Goal: Task Accomplishment & Management: Use online tool/utility

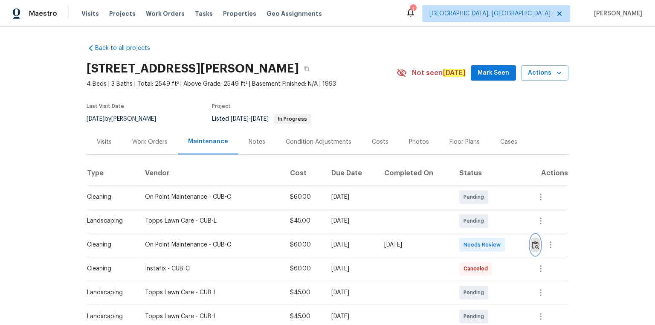
click at [535, 246] on img "button" at bounding box center [535, 245] width 7 height 8
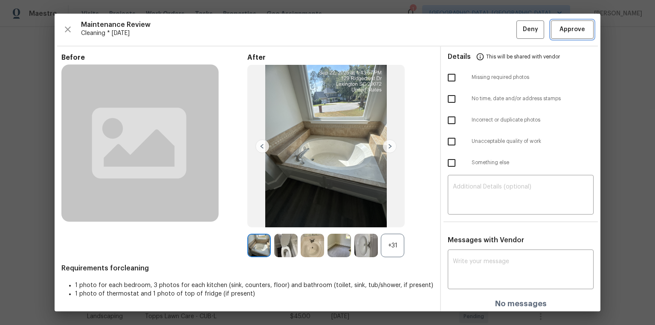
drag, startPoint x: 570, startPoint y: 27, endPoint x: 566, endPoint y: 78, distance: 51.7
click at [570, 27] on span "Approve" at bounding box center [572, 29] width 26 height 11
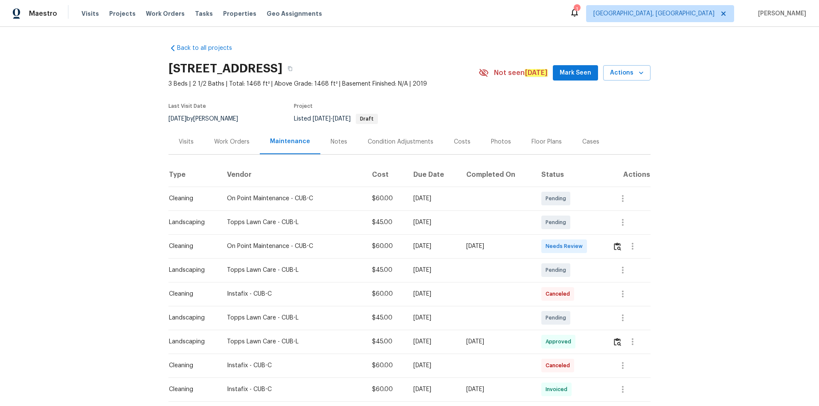
scroll to position [85, 0]
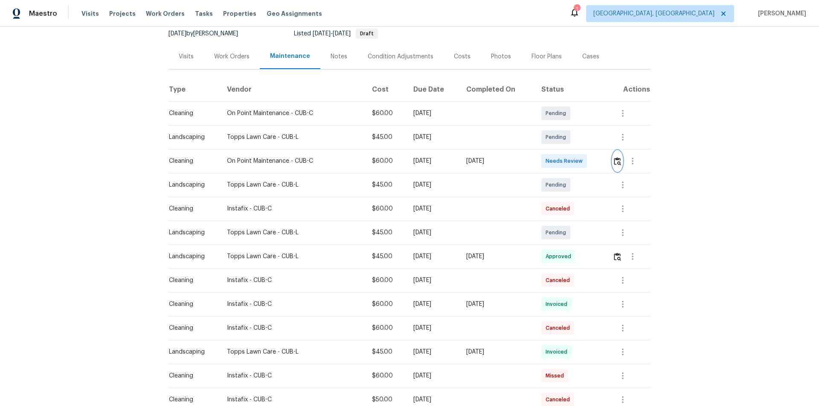
click at [618, 157] on img "button" at bounding box center [617, 161] width 7 height 8
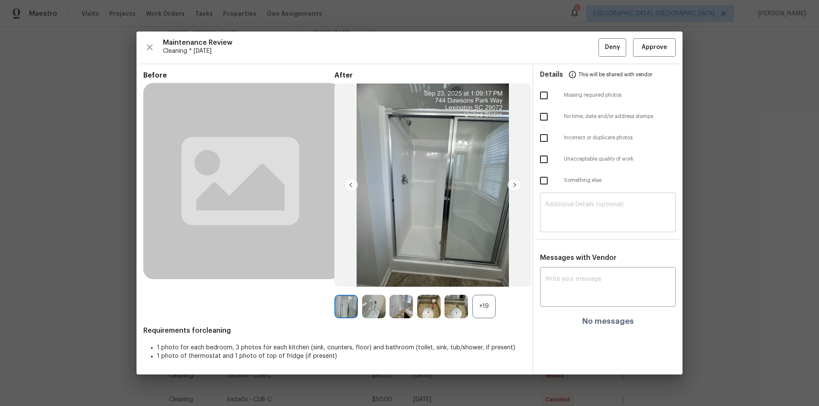
click at [571, 213] on textarea at bounding box center [607, 214] width 125 height 24
paste textarea "Maintenance Audit Team: Hello! Unfortunately, this cleaning visit completed on …"
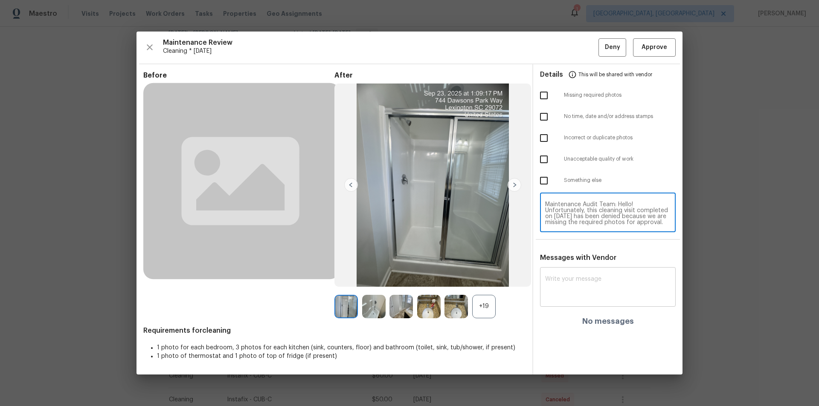
scroll to position [90, 0]
type textarea "Maintenance Audit Team: Hello! Unfortunately, this cleaning visit completed on …"
click at [577, 302] on div "x ​" at bounding box center [608, 288] width 136 height 38
paste textarea "Maintenance Audit Team: Hello! Unfortunately, this cleaning visit completed on …"
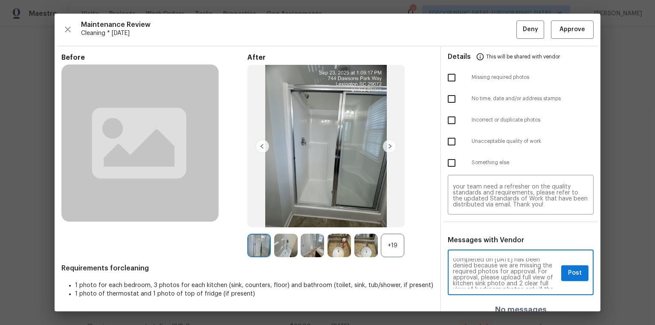
scroll to position [27, 0]
type textarea "Maintenance Audit Team: Hello! Unfortunately, this cleaning visit completed on …"
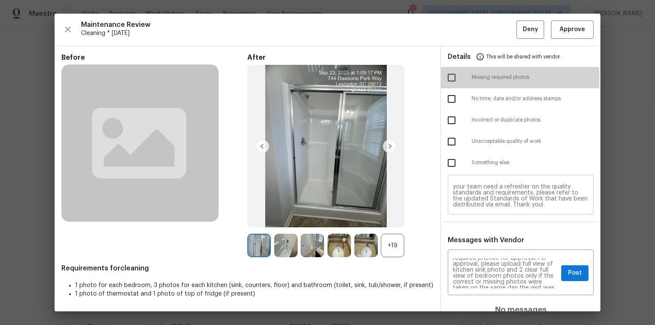
drag, startPoint x: 450, startPoint y: 78, endPoint x: 492, endPoint y: 181, distance: 111.2
click at [450, 79] on input "checkbox" at bounding box center [452, 78] width 18 height 18
checkbox input "true"
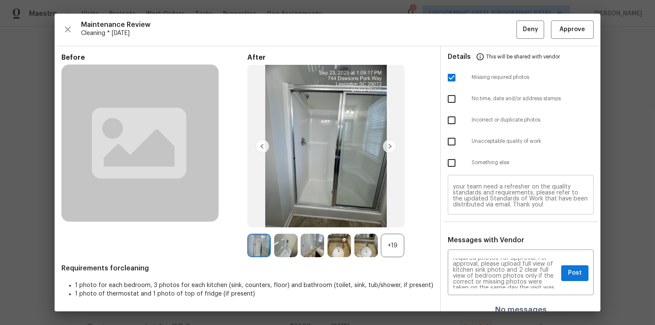
scroll to position [77, 0]
click at [568, 271] on span "Post" at bounding box center [575, 273] width 14 height 11
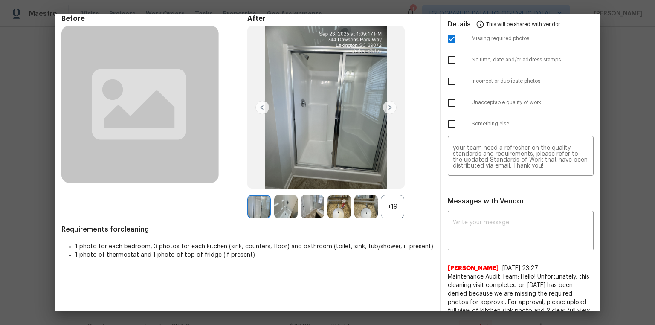
scroll to position [0, 0]
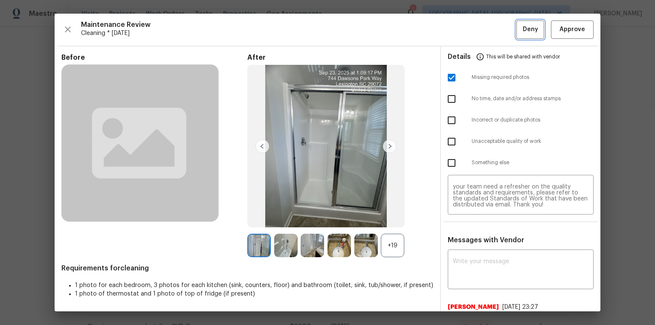
click at [524, 29] on span "Deny" at bounding box center [530, 29] width 15 height 11
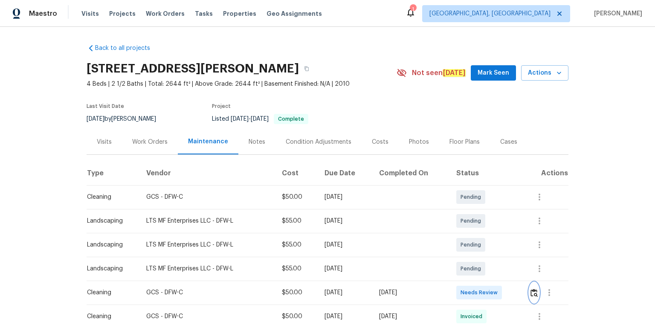
click at [532, 291] on img "button" at bounding box center [533, 293] width 7 height 8
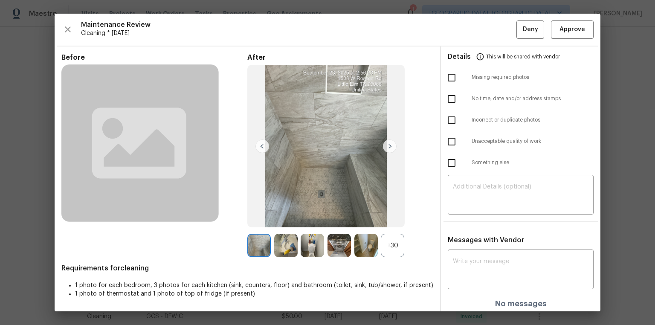
drag, startPoint x: 591, startPoint y: 33, endPoint x: 585, endPoint y: 32, distance: 5.6
click at [590, 32] on div "Maintenance Review Cleaning * Mon, Sep 22 Deny Approve Before After +30 Require…" at bounding box center [328, 163] width 546 height 298
click at [581, 26] on span "Approve" at bounding box center [572, 29] width 29 height 11
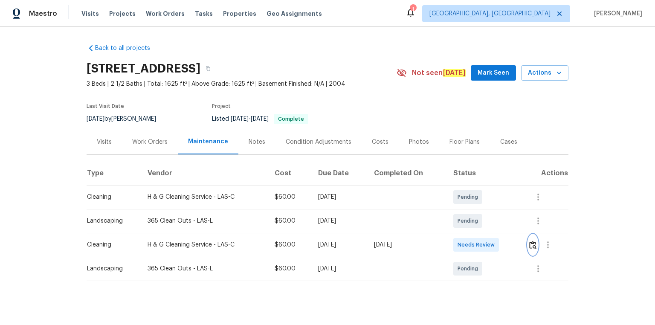
click at [466, 218] on img "button" at bounding box center [532, 245] width 7 height 8
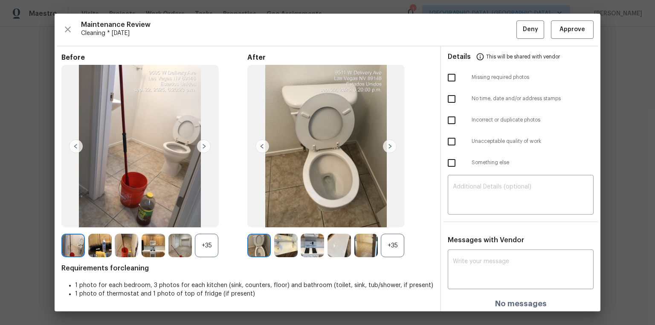
click at [466, 218] on div "Messages with Vendor x ​ No messages" at bounding box center [520, 275] width 159 height 79
click at [466, 218] on div "x ​" at bounding box center [521, 271] width 146 height 38
paste textarea "Maintenance Audit Team: Hello! After further review, the visit(09/23/2025) has …"
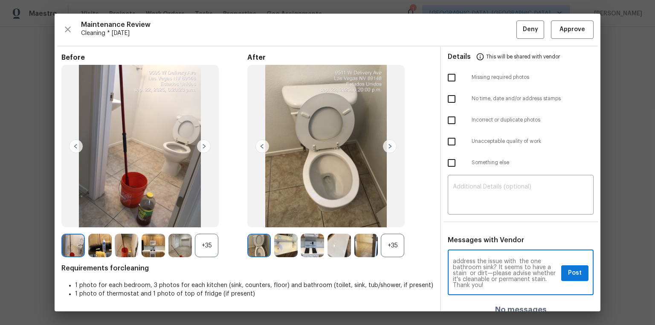
scroll to position [24, 0]
type textarea "Maintenance Audit Team: Hello! After further review, the visit(09/23/2025) has …"
click at [466, 218] on button "Post" at bounding box center [574, 273] width 27 height 16
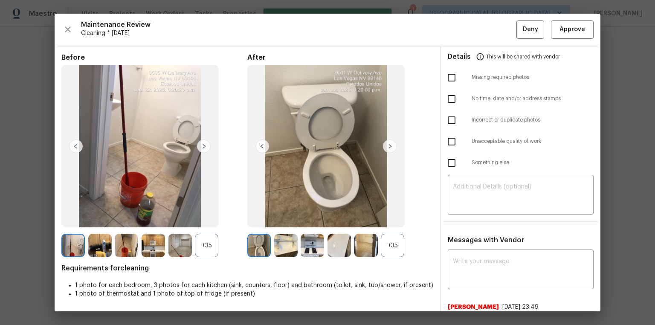
scroll to position [0, 0]
click at [466, 35] on button "Approve" at bounding box center [572, 29] width 43 height 18
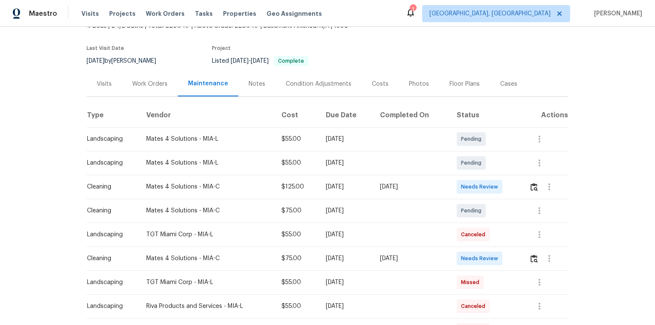
scroll to position [136, 0]
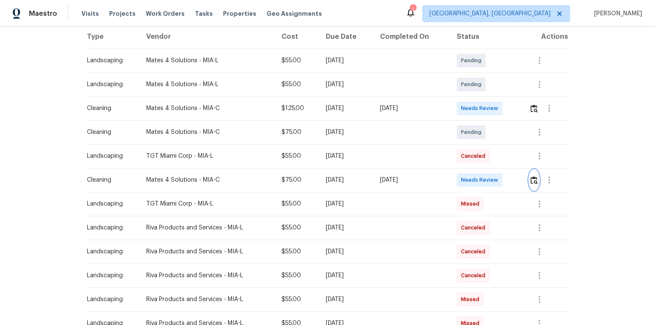
click at [466, 183] on img "button" at bounding box center [533, 180] width 7 height 8
click at [466, 179] on img "button" at bounding box center [533, 180] width 7 height 8
click at [466, 110] on img "button" at bounding box center [533, 108] width 7 height 8
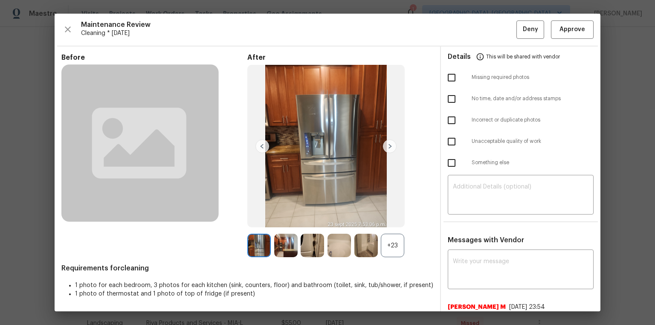
click at [396, 218] on div "+23" at bounding box center [392, 245] width 23 height 23
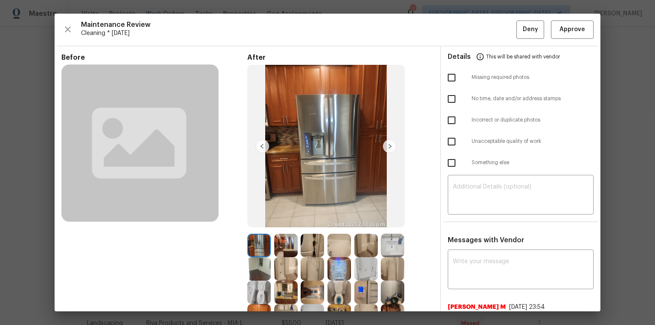
click at [365, 218] on img at bounding box center [365, 292] width 23 height 23
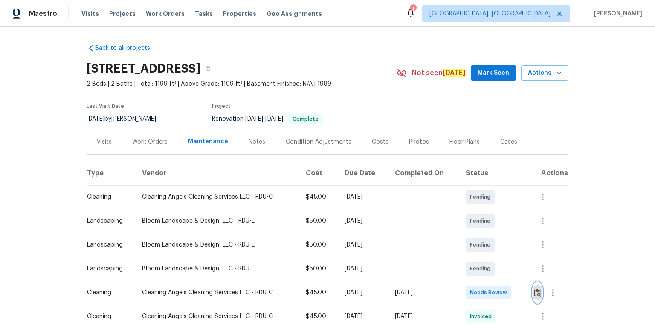
click at [466, 218] on img "button" at bounding box center [537, 293] width 7 height 8
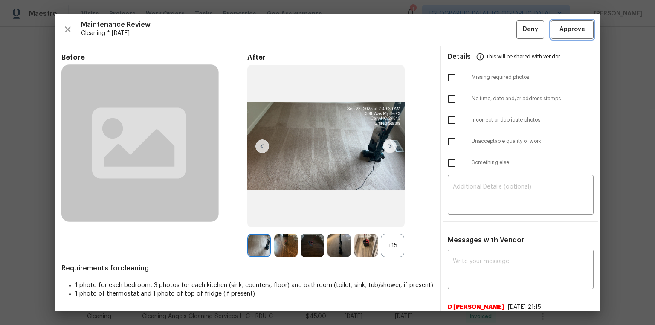
click at [466, 22] on button "Approve" at bounding box center [572, 29] width 43 height 18
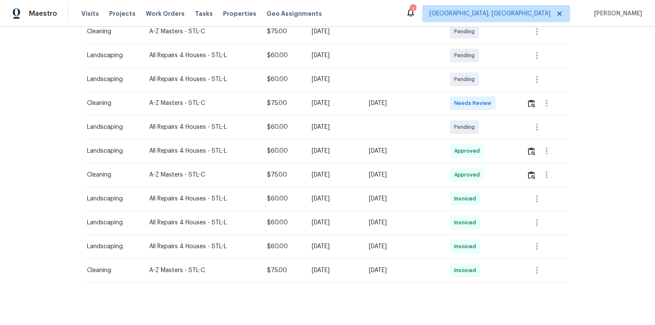
scroll to position [171, 0]
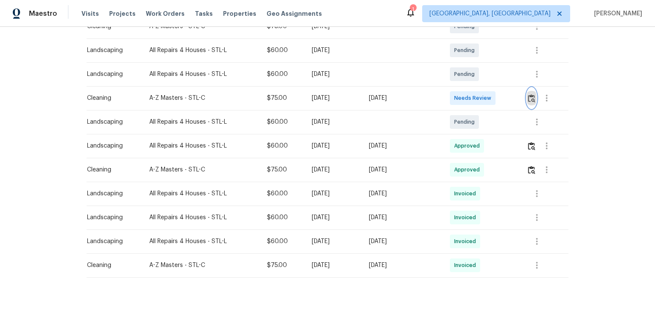
click at [466, 99] on img "button" at bounding box center [531, 98] width 7 height 8
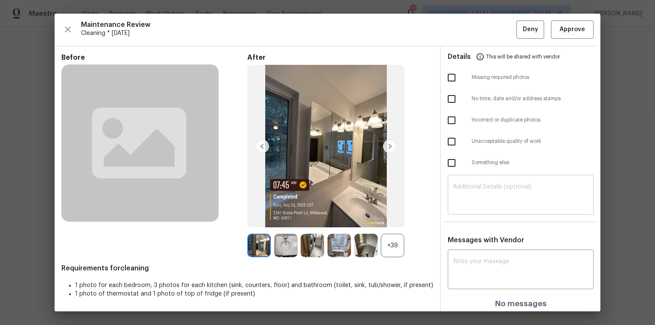
click at [466, 183] on div "​" at bounding box center [521, 196] width 146 height 38
paste textarea "Maintenance Audit Team: Hello! Unfortunately, this cleaning visit completed on …"
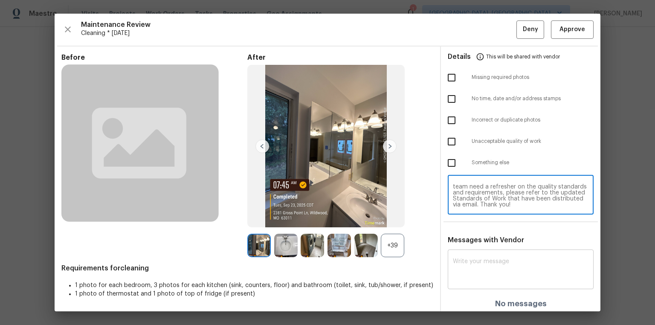
paste textarea "Maintenance Audit Team: Hello! Unfortunately, this cleaning visit completed on …"
type textarea "Maintenance Audit Team: Hello! Unfortunately, this cleaning visit completed on …"
click at [466, 218] on textarea at bounding box center [521, 270] width 136 height 24
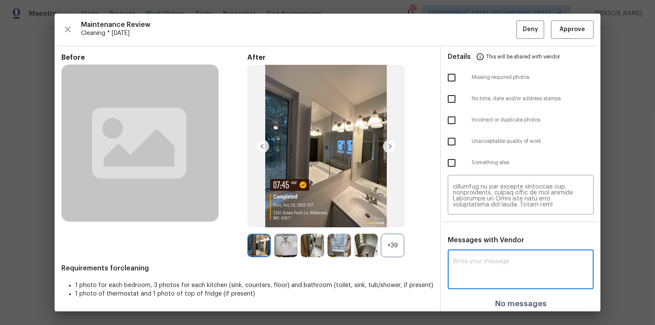
paste textarea "Maintenance Audit Team: Hello! Unfortunately, this cleaning visit completed on …"
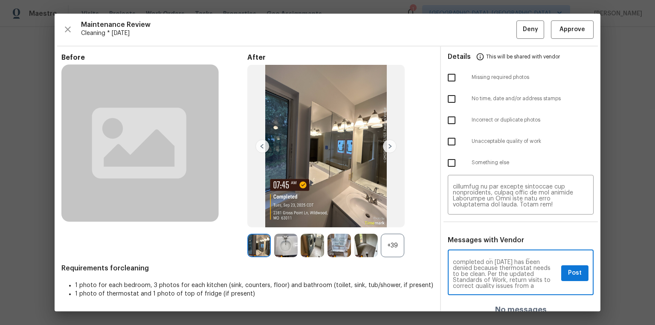
scroll to position [14, 0]
type textarea "Maintenance Audit Team: Hello! Unfortunately, this cleaning visit completed on …"
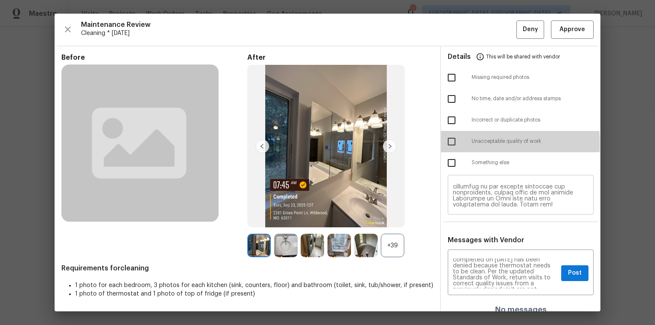
drag, startPoint x: 443, startPoint y: 144, endPoint x: 489, endPoint y: 187, distance: 63.0
click at [444, 144] on input "checkbox" at bounding box center [452, 142] width 18 height 18
checkbox input "true"
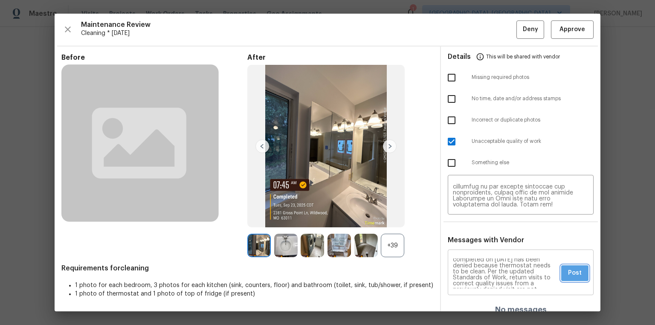
click at [466, 218] on span "Post" at bounding box center [575, 273] width 14 height 11
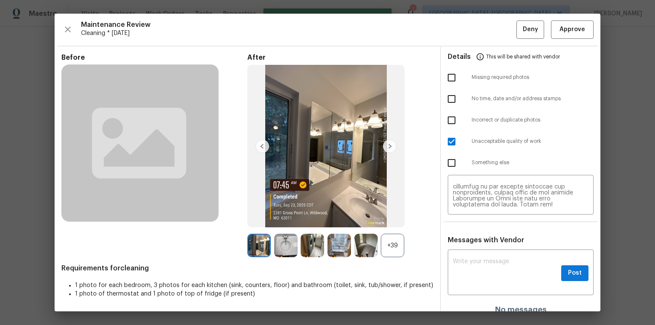
scroll to position [0, 0]
drag, startPoint x: 528, startPoint y: 24, endPoint x: 538, endPoint y: 131, distance: 107.9
click at [466, 26] on span "Deny" at bounding box center [530, 29] width 15 height 11
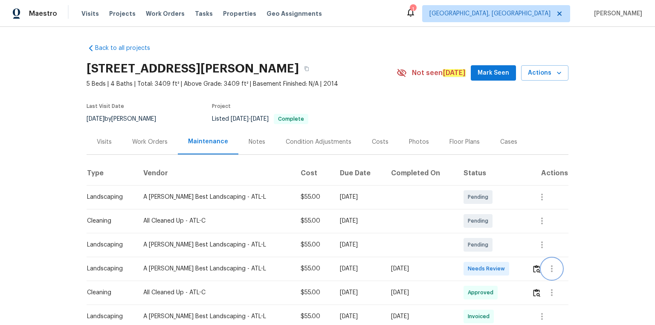
click at [466, 218] on button "button" at bounding box center [552, 268] width 20 height 20
click at [466, 218] on div at bounding box center [327, 162] width 655 height 325
click at [466, 218] on td at bounding box center [546, 269] width 43 height 24
click at [466, 218] on img "button" at bounding box center [536, 269] width 7 height 8
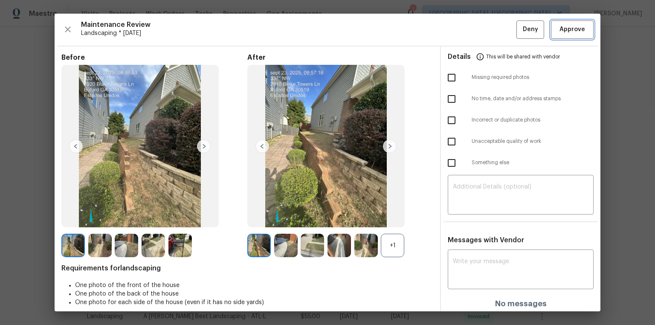
click at [466, 31] on button "Approve" at bounding box center [572, 29] width 43 height 18
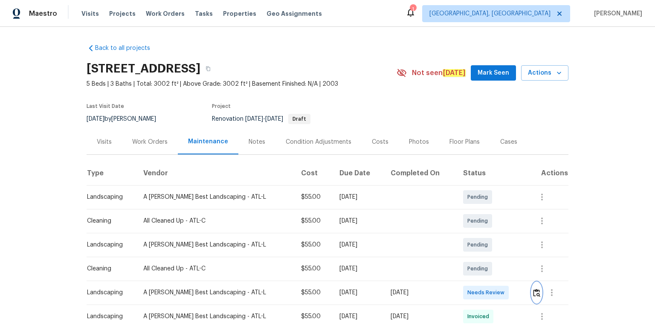
click at [466, 218] on img "button" at bounding box center [536, 293] width 7 height 8
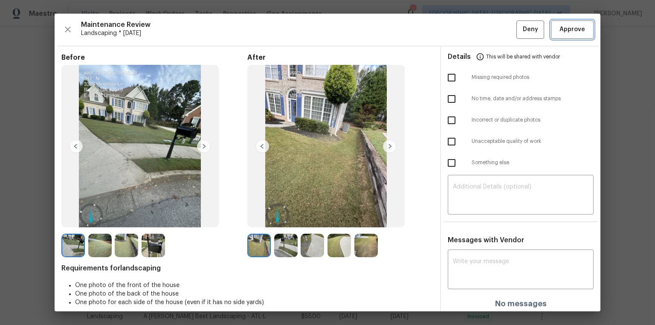
drag, startPoint x: 560, startPoint y: 34, endPoint x: 629, endPoint y: 85, distance: 86.2
click at [466, 35] on button "Approve" at bounding box center [572, 29] width 43 height 18
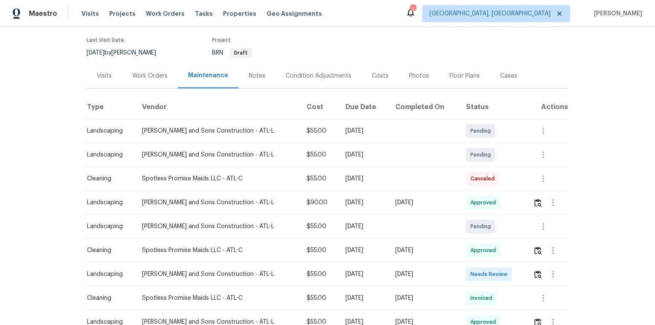
scroll to position [68, 0]
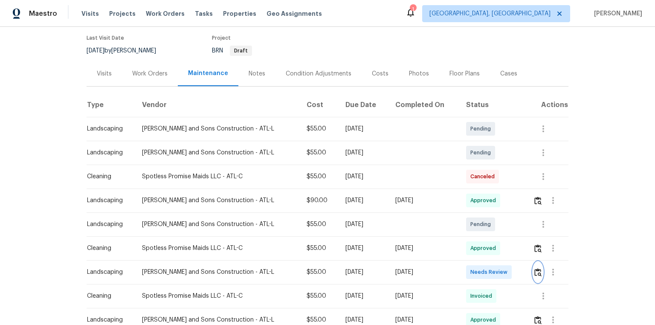
click at [466, 218] on img "button" at bounding box center [537, 272] width 7 height 8
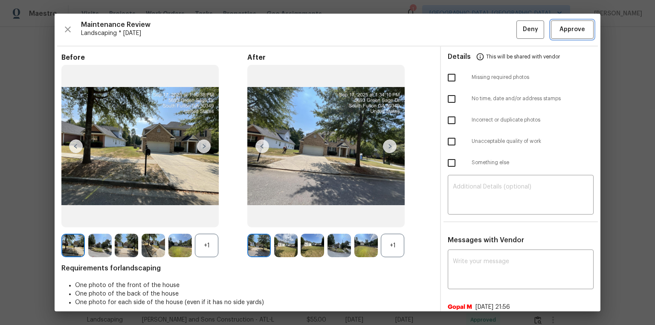
click at [466, 36] on button "Approve" at bounding box center [572, 29] width 43 height 18
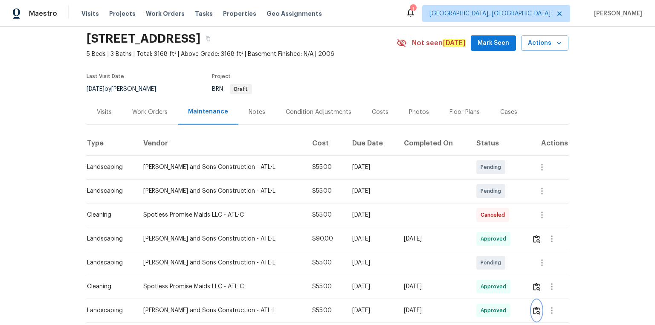
scroll to position [0, 0]
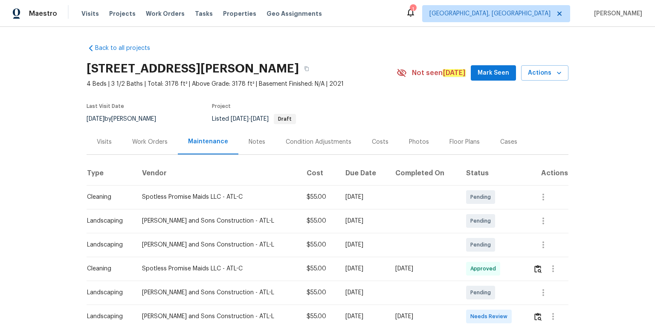
scroll to position [136, 0]
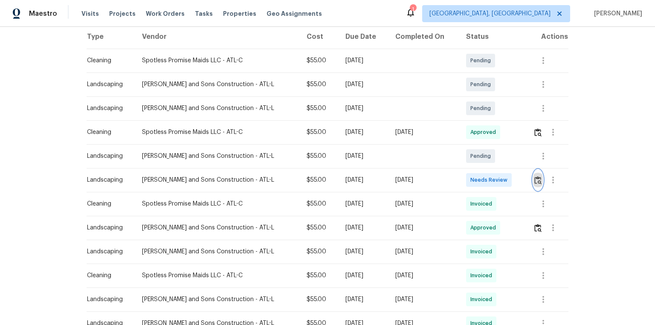
click at [466, 177] on img "button" at bounding box center [537, 180] width 7 height 8
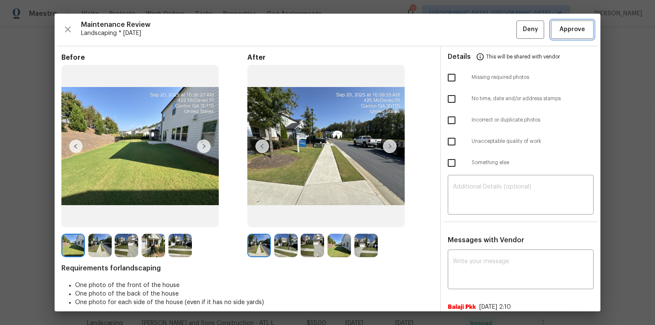
click at [466, 24] on button "Approve" at bounding box center [572, 29] width 43 height 18
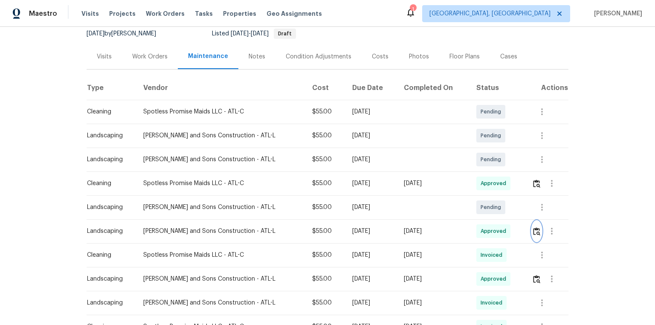
scroll to position [0, 0]
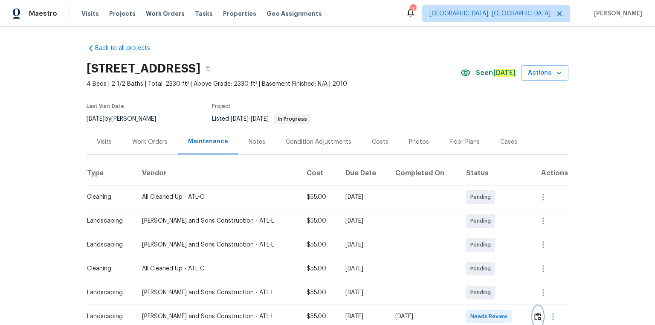
click at [466, 218] on button "button" at bounding box center [538, 316] width 10 height 20
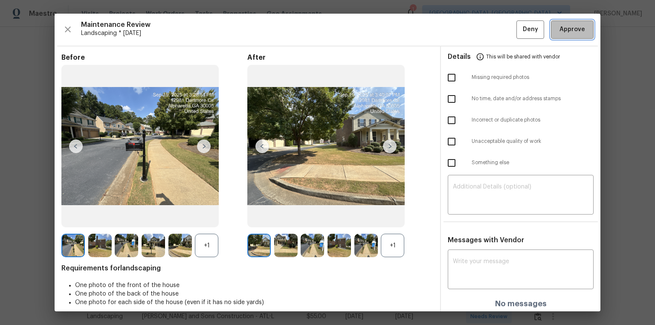
drag, startPoint x: 565, startPoint y: 27, endPoint x: 655, endPoint y: 294, distance: 281.7
click at [466, 29] on span "Approve" at bounding box center [572, 29] width 26 height 11
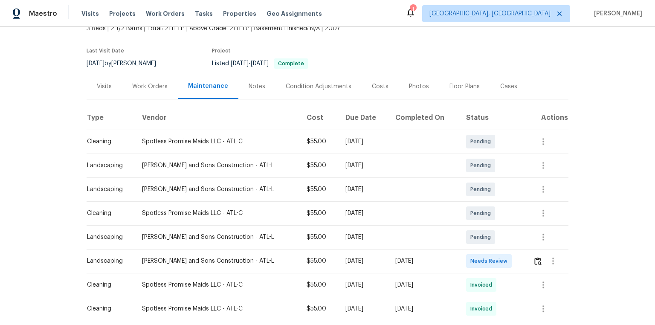
scroll to position [68, 0]
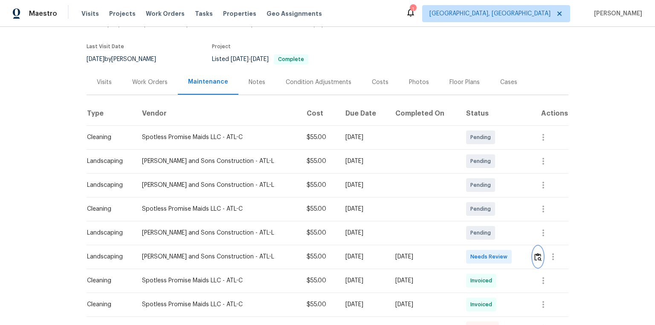
click at [466, 218] on img "button" at bounding box center [537, 257] width 7 height 8
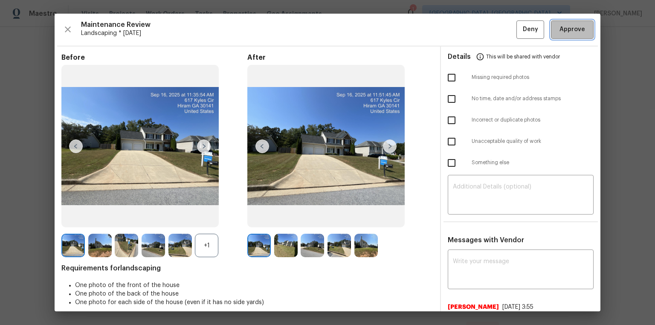
drag, startPoint x: 564, startPoint y: 32, endPoint x: 578, endPoint y: 77, distance: 47.3
click at [466, 32] on span "Approve" at bounding box center [572, 29] width 26 height 11
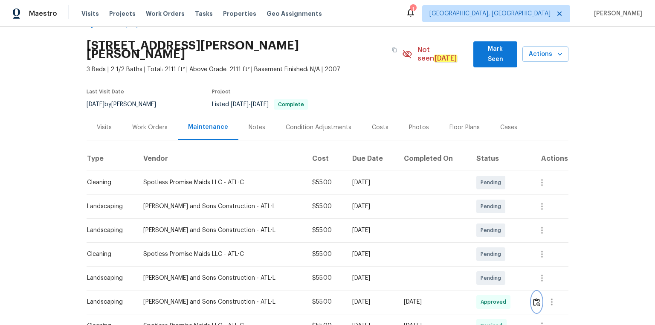
scroll to position [0, 0]
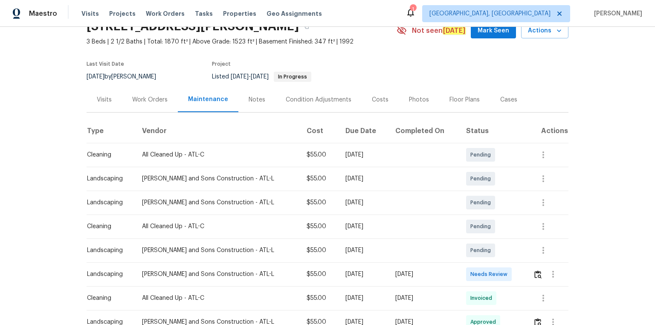
scroll to position [102, 0]
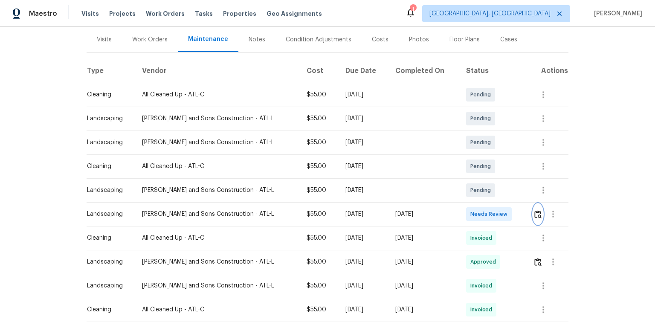
click at [466, 213] on img "button" at bounding box center [537, 214] width 7 height 8
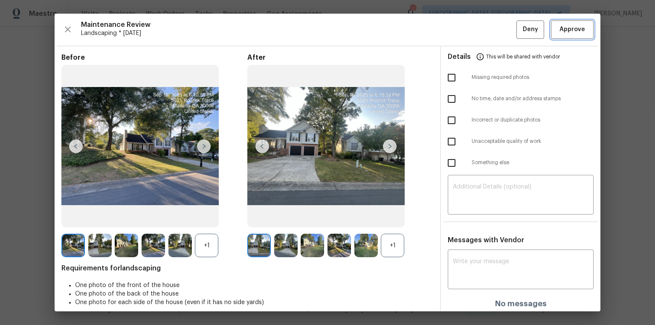
click at [466, 27] on button "Approve" at bounding box center [572, 29] width 43 height 18
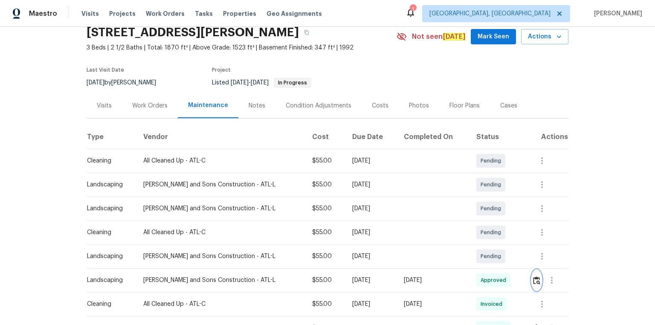
scroll to position [0, 0]
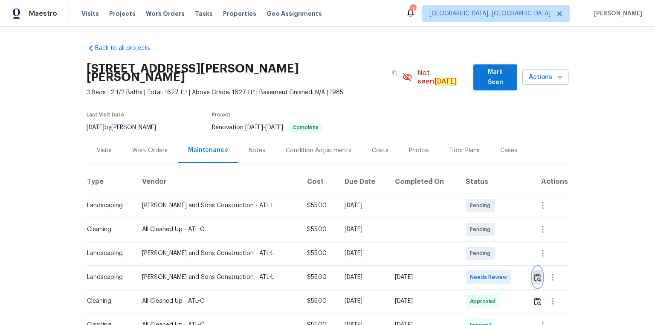
click at [466, 218] on img "button" at bounding box center [537, 277] width 7 height 8
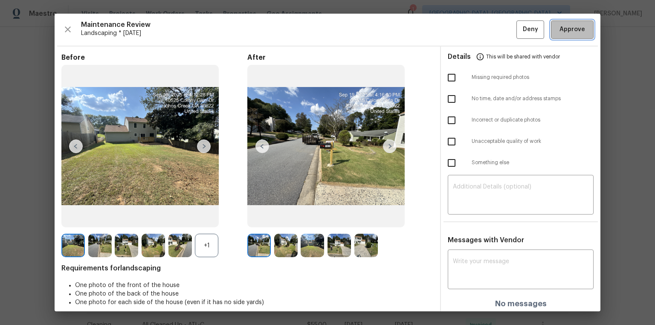
click at [466, 26] on span "Approve" at bounding box center [572, 29] width 26 height 11
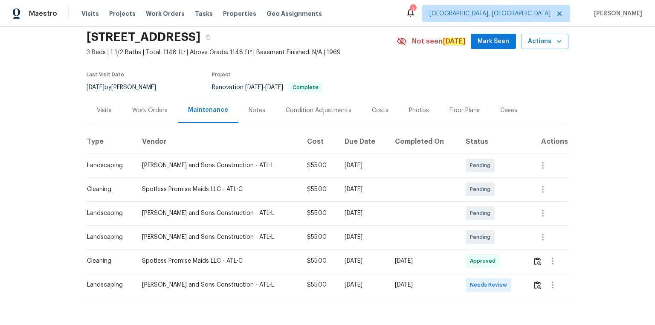
scroll to position [60, 0]
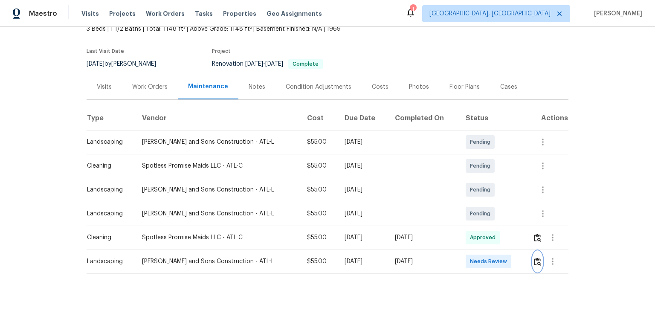
click at [466, 218] on img "button" at bounding box center [537, 262] width 7 height 8
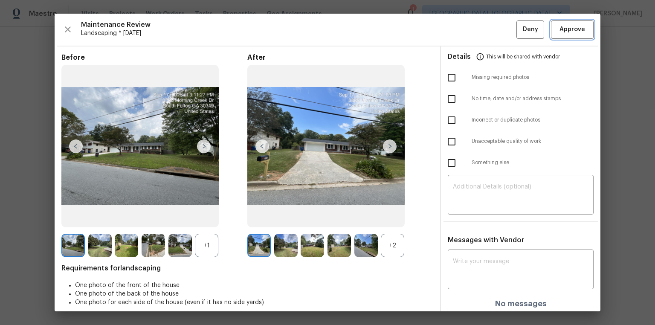
click at [466, 30] on span "Approve" at bounding box center [572, 29] width 26 height 11
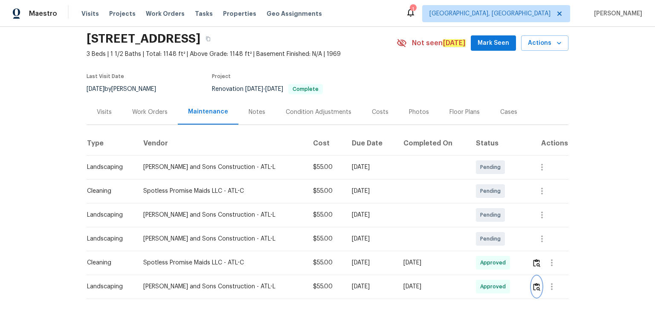
scroll to position [0, 0]
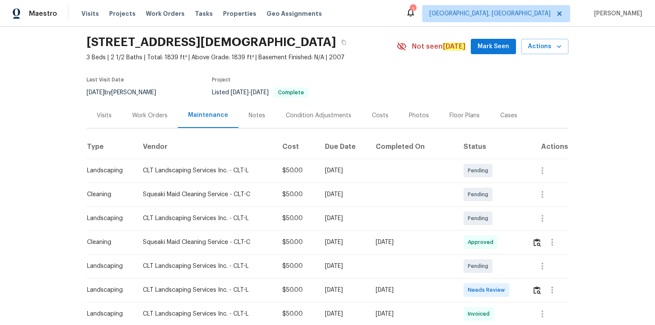
scroll to position [68, 0]
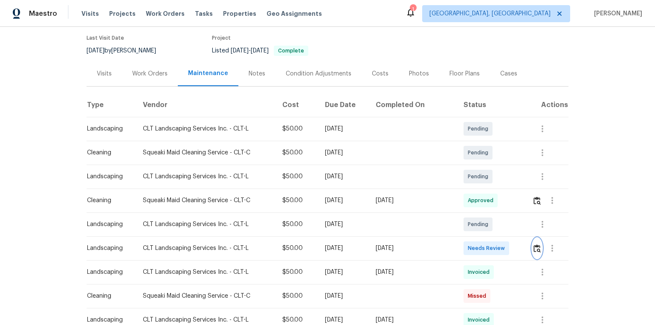
click at [466, 218] on img "button" at bounding box center [536, 248] width 7 height 8
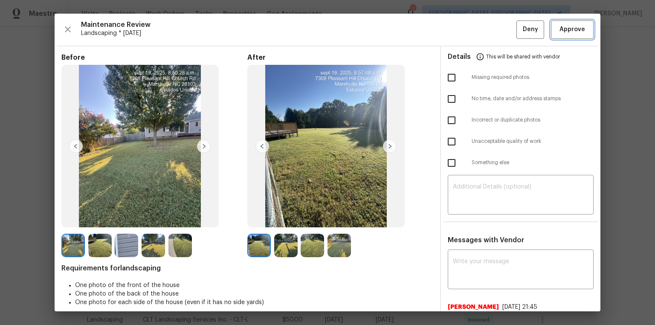
click at [466, 27] on span "Approve" at bounding box center [572, 29] width 26 height 11
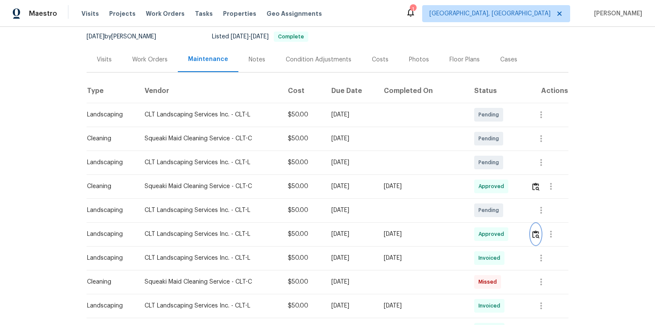
scroll to position [34, 0]
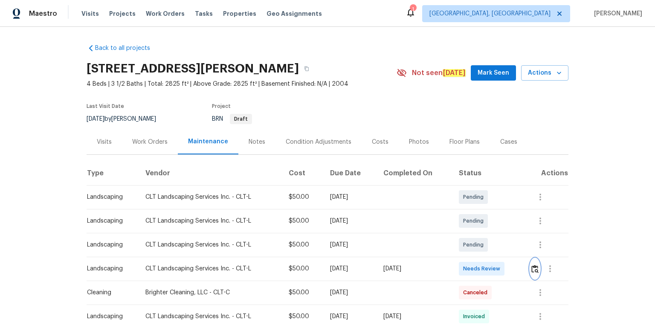
click at [466, 218] on img "button" at bounding box center [534, 269] width 7 height 8
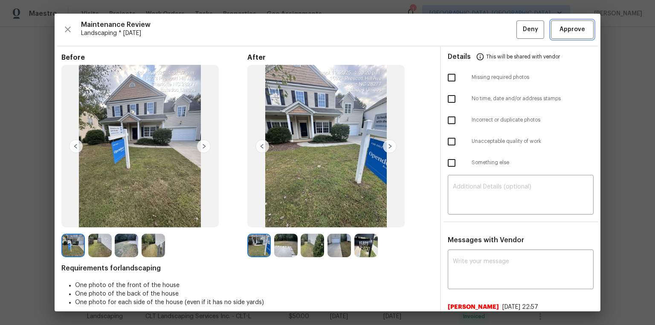
click at [466, 29] on span "Approve" at bounding box center [572, 29] width 26 height 11
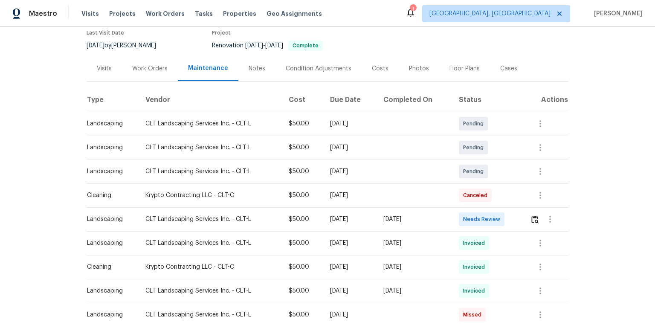
scroll to position [136, 0]
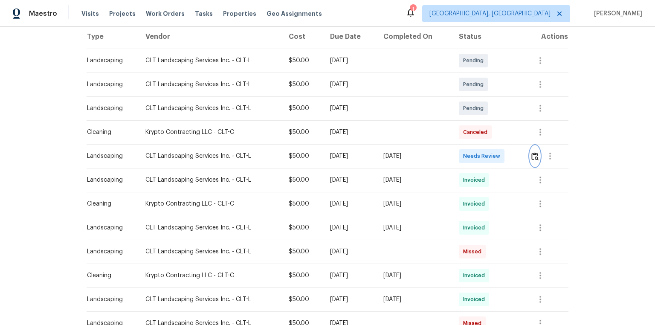
click at [466, 151] on button "button" at bounding box center [535, 156] width 10 height 20
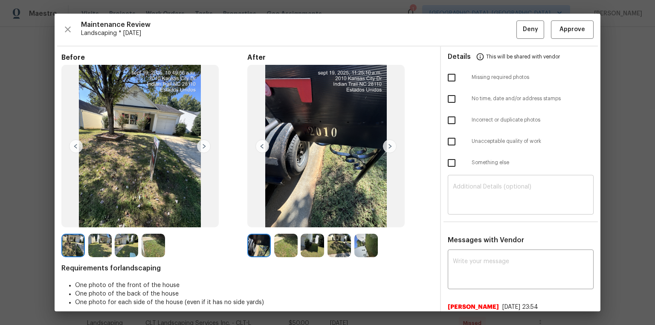
click at [466, 203] on textarea at bounding box center [521, 196] width 136 height 24
paste textarea "Maintenance Audit Team: Hello! Unfortunately, this landscaping visit completed …"
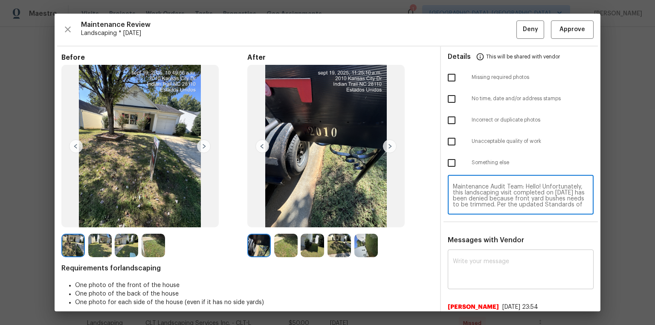
scroll to position [65, 0]
type textarea "Maintenance Audit Team: Hello! Unfortunately, this landscaping visit completed …"
click at [466, 218] on textarea at bounding box center [521, 270] width 136 height 24
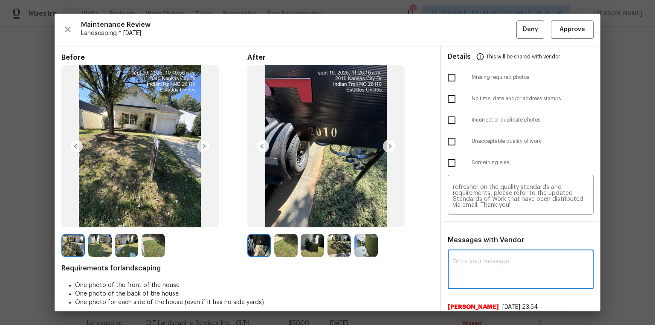
paste textarea "Maintenance Audit Team: Hello! Unfortunately, this landscaping visit completed …"
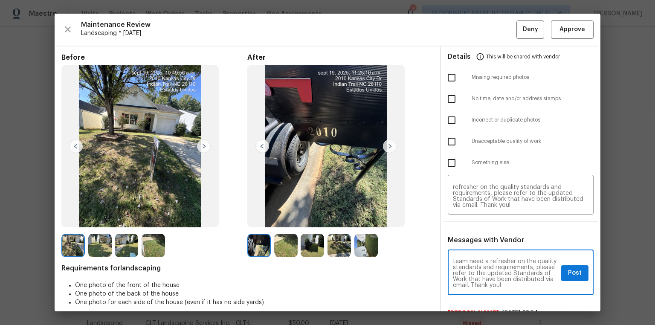
scroll to position [0, 0]
type textarea "Maintenance Audit Team: Hello! Unfortunately, this landscaping visit completed …"
click at [449, 145] on input "checkbox" at bounding box center [452, 142] width 18 height 18
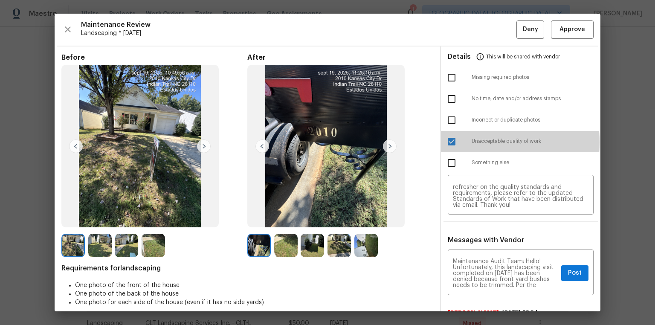
click at [447, 142] on input "checkbox" at bounding box center [452, 142] width 18 height 18
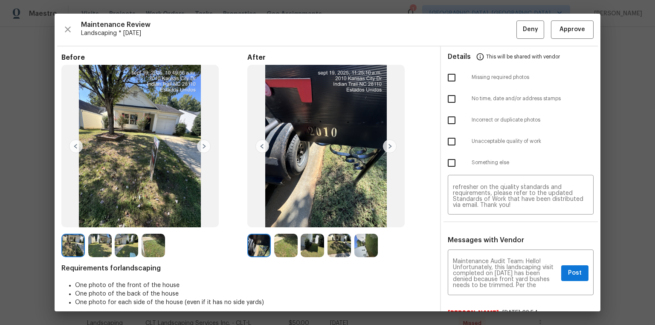
click at [447, 142] on input "checkbox" at bounding box center [452, 142] width 18 height 18
checkbox input "true"
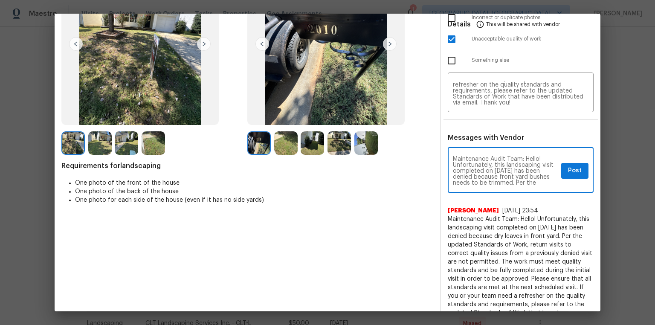
scroll to position [14, 0]
drag, startPoint x: 565, startPoint y: 169, endPoint x: 565, endPoint y: 184, distance: 14.9
click at [466, 169] on span "Post" at bounding box center [575, 170] width 14 height 11
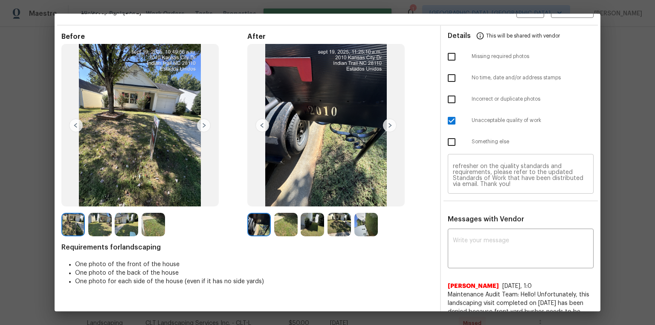
scroll to position [0, 0]
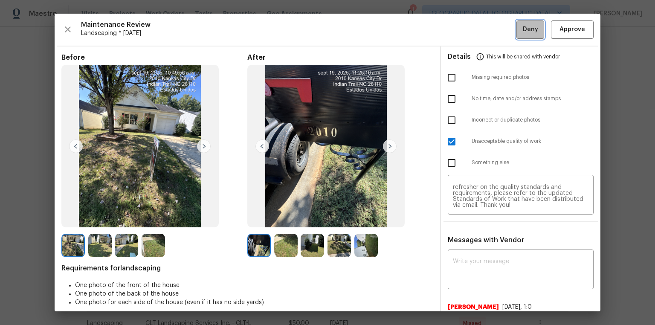
click at [466, 31] on span "Deny" at bounding box center [530, 29] width 15 height 11
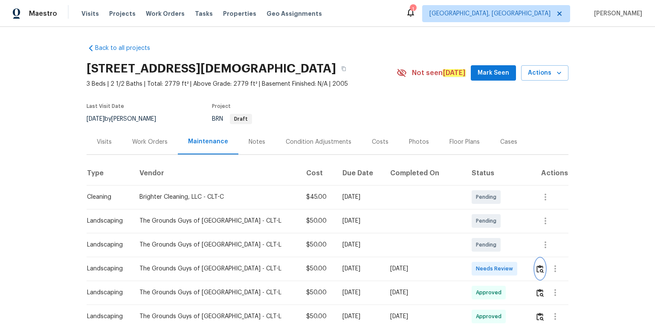
click at [466, 218] on button "button" at bounding box center [540, 268] width 10 height 20
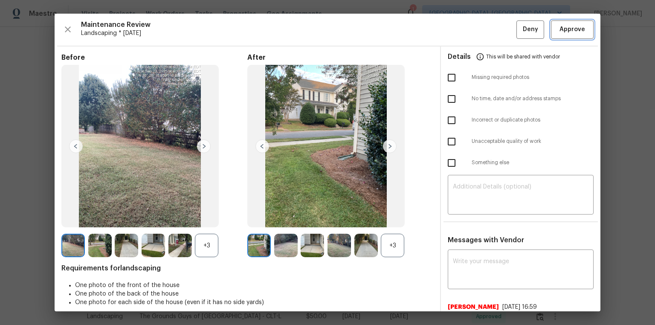
click at [466, 30] on span "Approve" at bounding box center [572, 29] width 26 height 11
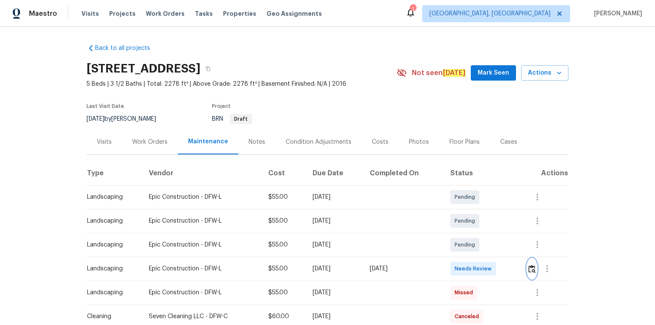
click at [466, 218] on button "button" at bounding box center [532, 268] width 10 height 20
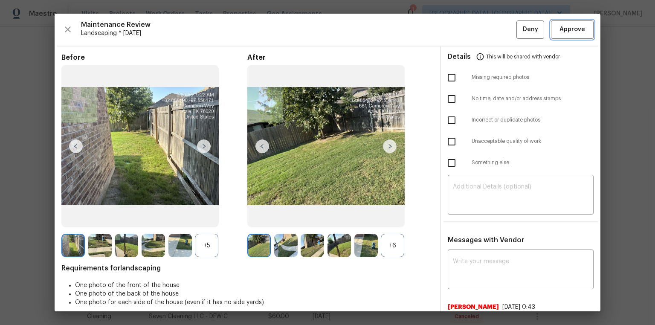
click at [466, 27] on span "Approve" at bounding box center [572, 29] width 26 height 11
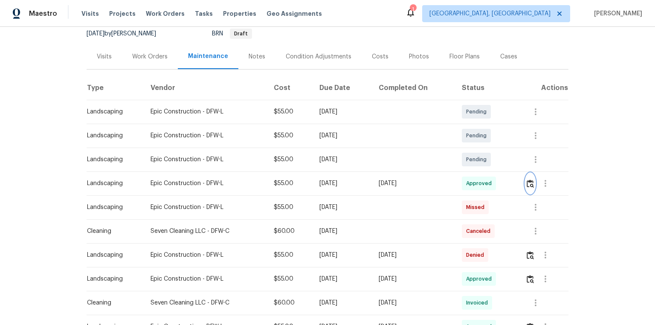
scroll to position [102, 0]
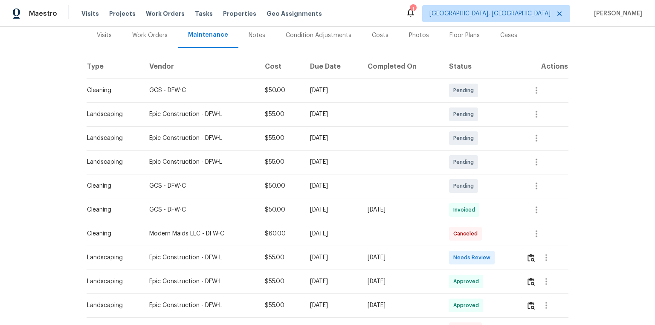
scroll to position [136, 0]
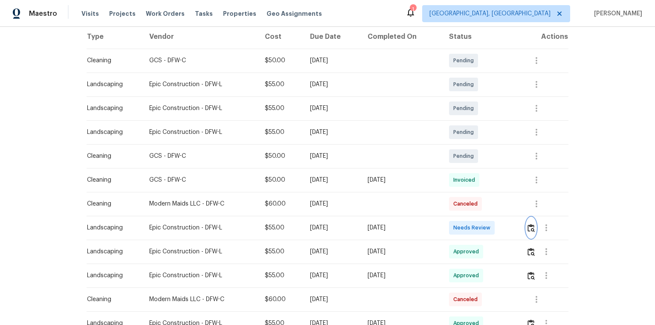
click at [466, 218] on button "button" at bounding box center [531, 227] width 10 height 20
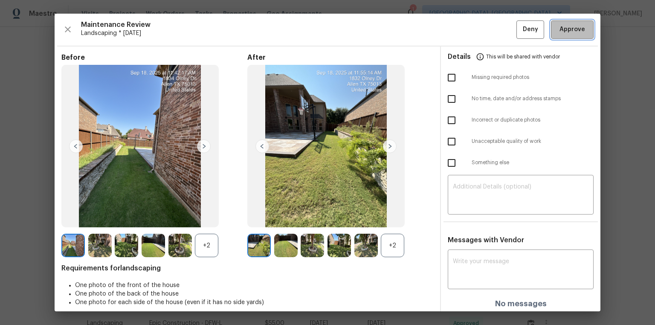
click at [466, 25] on span "Approve" at bounding box center [572, 29] width 26 height 11
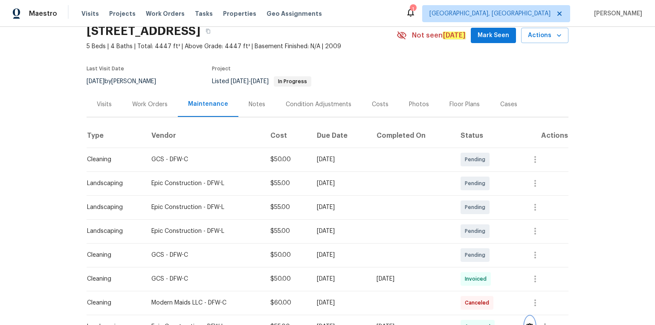
scroll to position [0, 0]
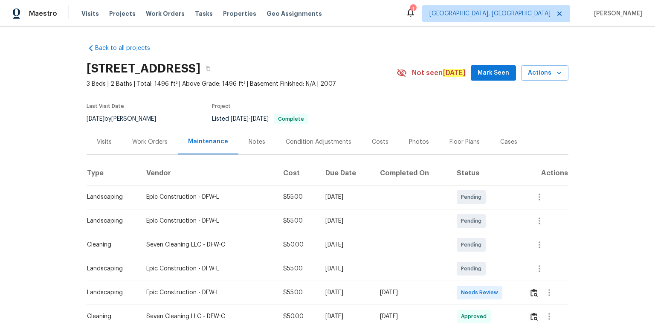
click at [466, 218] on td at bounding box center [545, 293] width 46 height 24
click at [466, 218] on img "button" at bounding box center [533, 293] width 7 height 8
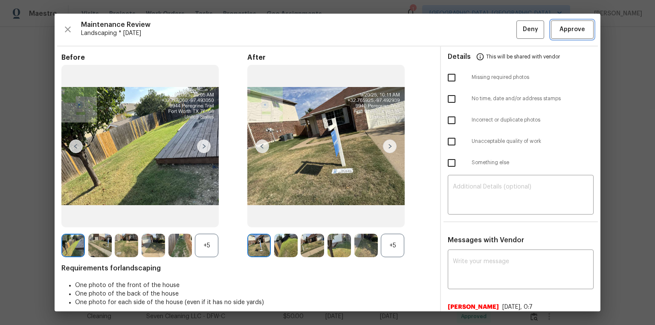
click at [466, 28] on button "Approve" at bounding box center [572, 29] width 43 height 18
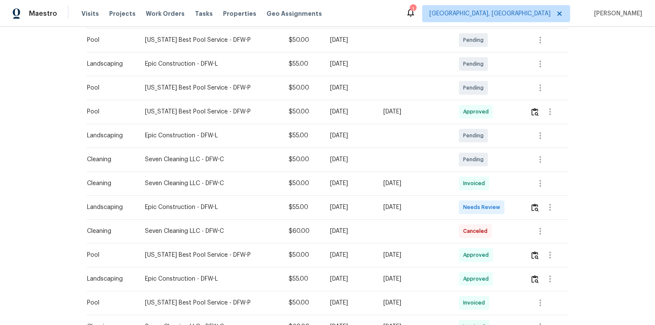
scroll to position [307, 0]
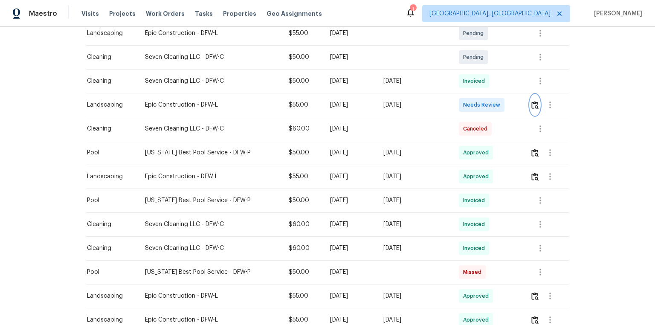
click at [534, 107] on img "button" at bounding box center [534, 105] width 7 height 8
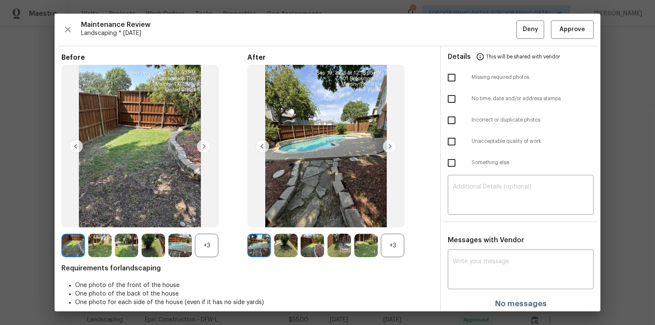
drag, startPoint x: 636, startPoint y: 101, endPoint x: 614, endPoint y: 112, distance: 24.6
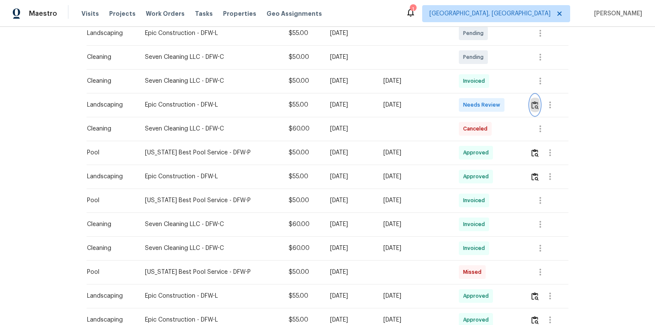
click at [535, 107] on img "button" at bounding box center [534, 105] width 7 height 8
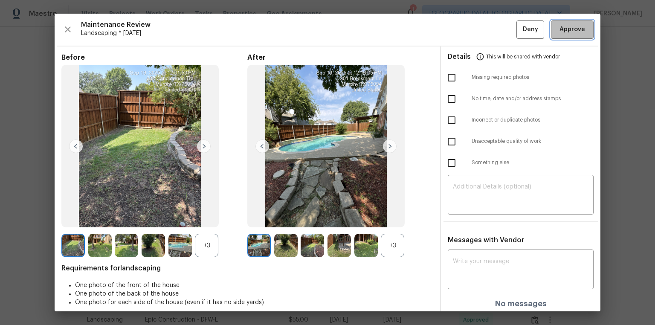
click at [579, 30] on span "Approve" at bounding box center [572, 29] width 29 height 11
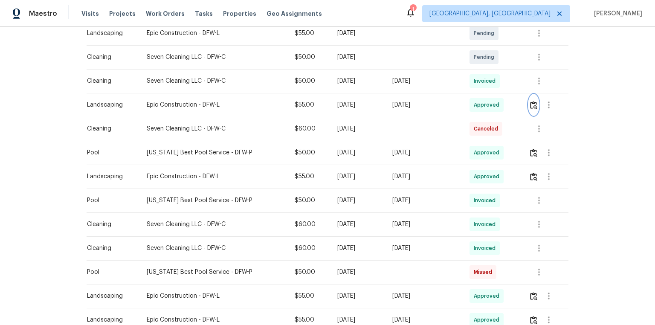
click at [531, 107] on img "button" at bounding box center [533, 105] width 7 height 8
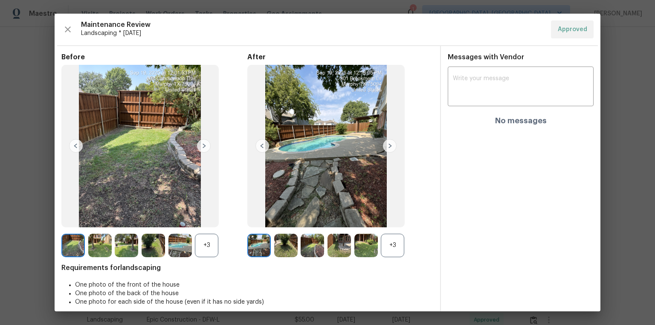
drag, startPoint x: 628, startPoint y: 110, endPoint x: 618, endPoint y: 120, distance: 13.9
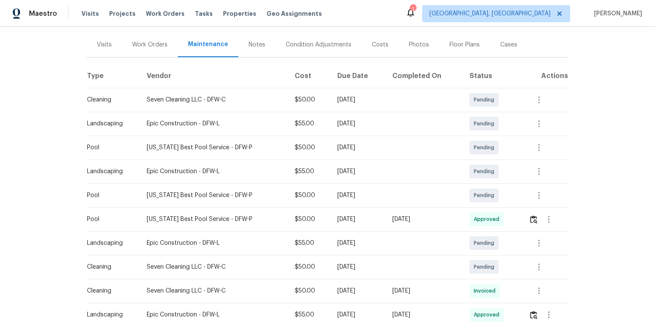
scroll to position [0, 0]
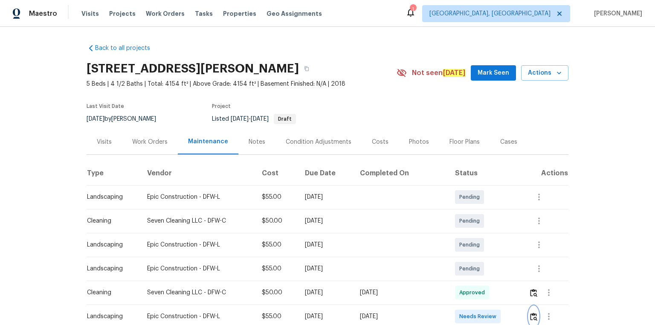
click at [532, 313] on img "button" at bounding box center [533, 317] width 7 height 8
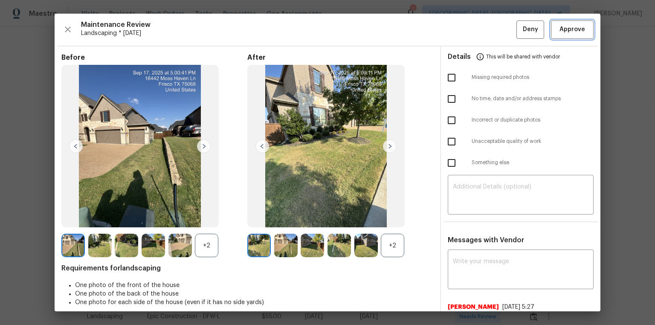
click at [571, 31] on span "Approve" at bounding box center [572, 29] width 26 height 11
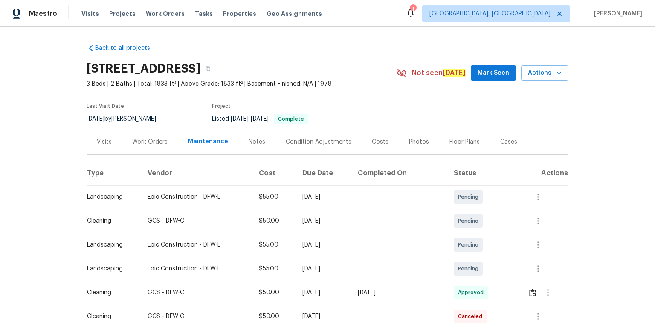
scroll to position [136, 0]
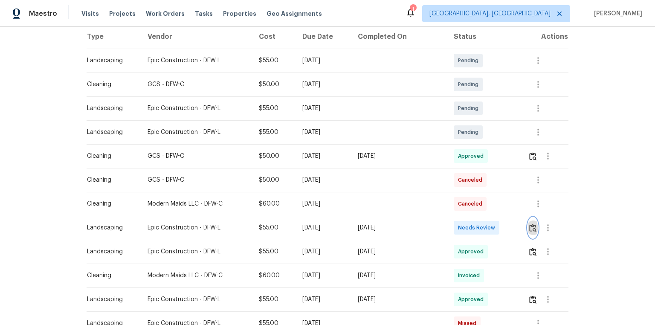
click at [533, 227] on img "button" at bounding box center [532, 228] width 7 height 8
click at [533, 225] on img "button" at bounding box center [532, 228] width 7 height 8
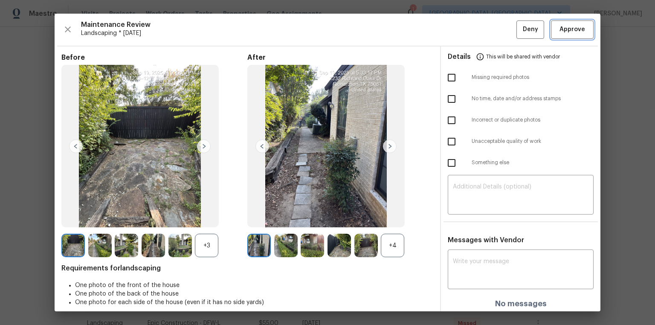
click at [573, 36] on button "Approve" at bounding box center [572, 29] width 43 height 18
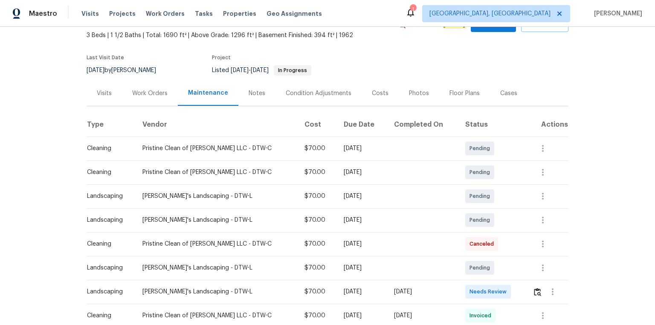
scroll to position [102, 0]
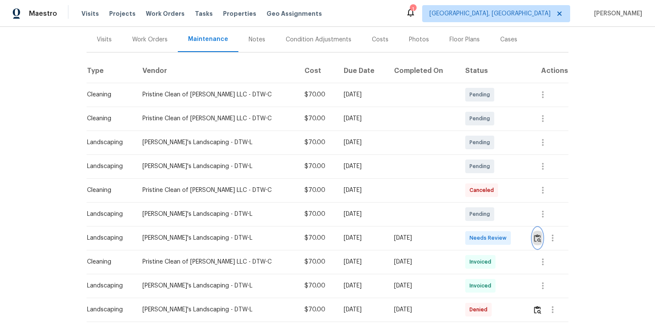
click at [466, 218] on img "button" at bounding box center [537, 238] width 7 height 8
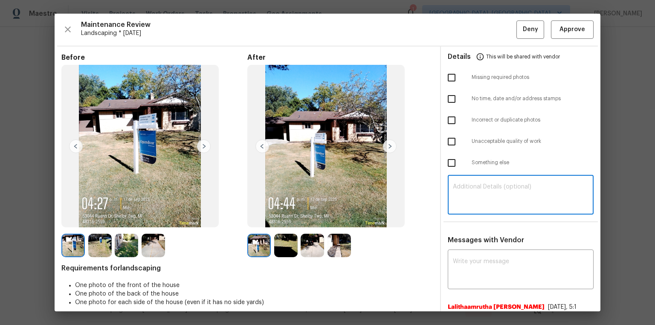
click at [466, 199] on textarea at bounding box center [521, 196] width 136 height 24
paste textarea "Maintenance Audit Team: Hello! Unfortunately, this landscaping visit completed …"
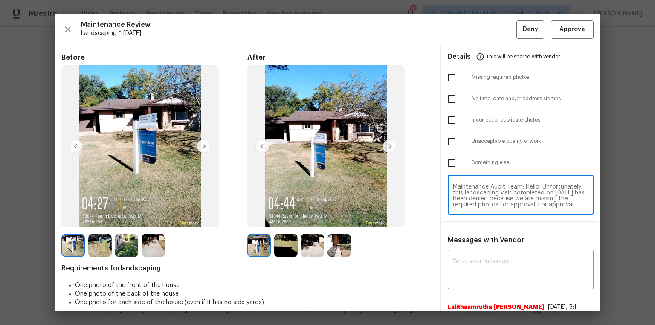
scroll to position [77, 0]
type textarea "Maintenance Audit Team: Hello! Unfortunately, this landscaping visit completed …"
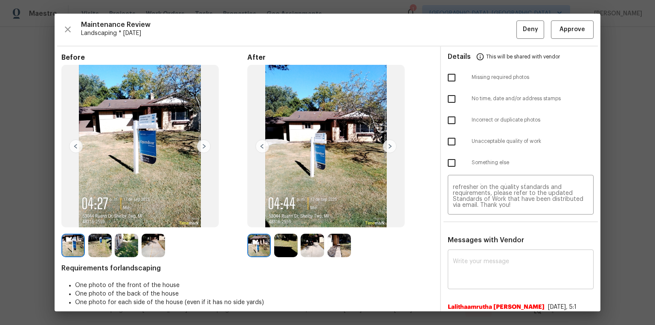
click at [466, 218] on div "x ​" at bounding box center [521, 271] width 146 height 38
paste textarea "Maintenance Audit Team: Hello! Unfortunately, this landscaping visit completed …"
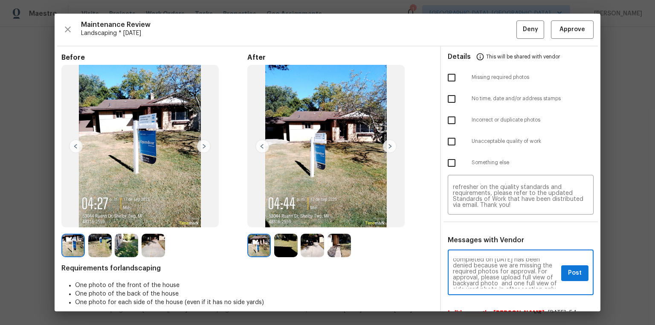
scroll to position [27, 0]
type textarea "Maintenance Audit Team: Hello! Unfortunately, this landscaping visit completed …"
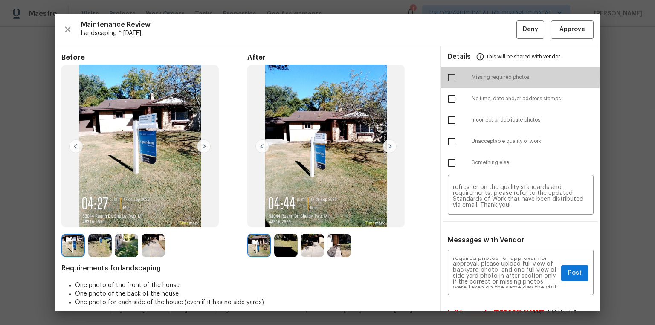
click at [453, 75] on input "checkbox" at bounding box center [452, 78] width 18 height 18
checkbox input "true"
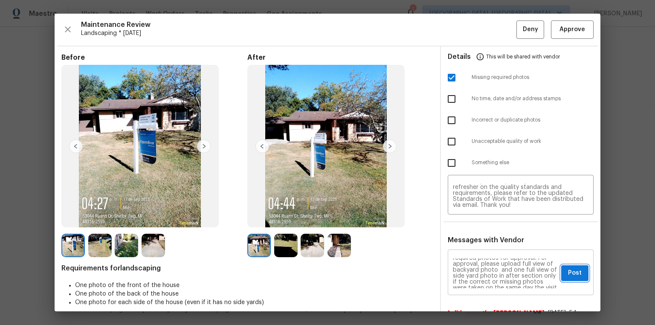
click at [466, 218] on span "Post" at bounding box center [575, 273] width 14 height 11
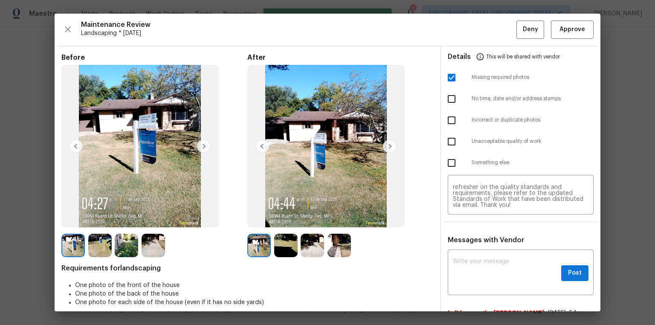
scroll to position [0, 0]
click at [466, 28] on span "Deny" at bounding box center [530, 29] width 15 height 11
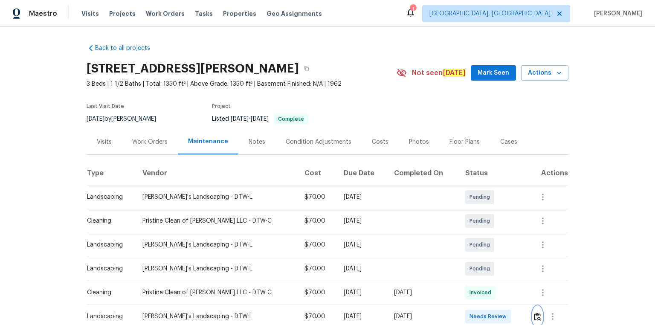
click at [466, 218] on img "button" at bounding box center [537, 317] width 7 height 8
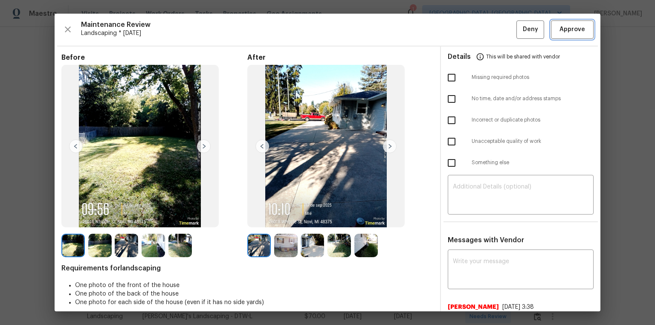
click at [466, 24] on span "Approve" at bounding box center [572, 29] width 26 height 11
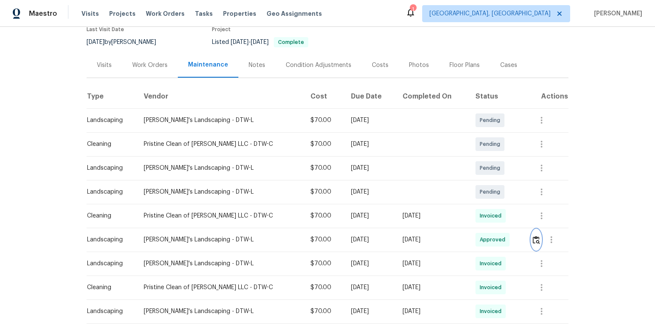
scroll to position [7, 0]
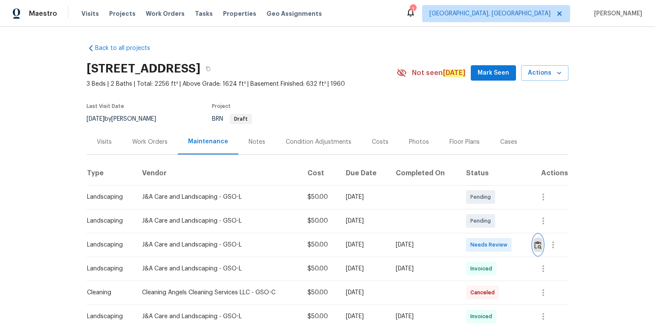
drag, startPoint x: 533, startPoint y: 246, endPoint x: 553, endPoint y: 287, distance: 45.8
click at [466, 218] on td at bounding box center [547, 245] width 42 height 24
click at [466, 218] on img "button" at bounding box center [537, 245] width 7 height 8
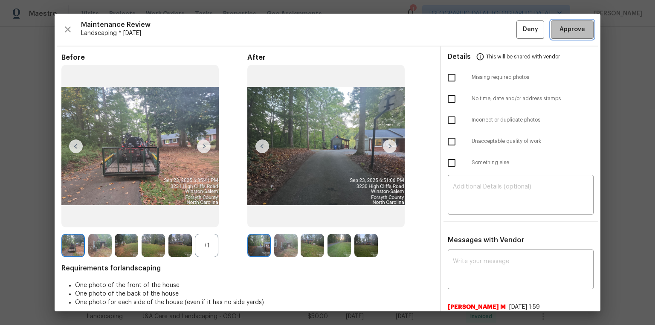
click at [466, 32] on span "Approve" at bounding box center [572, 29] width 26 height 11
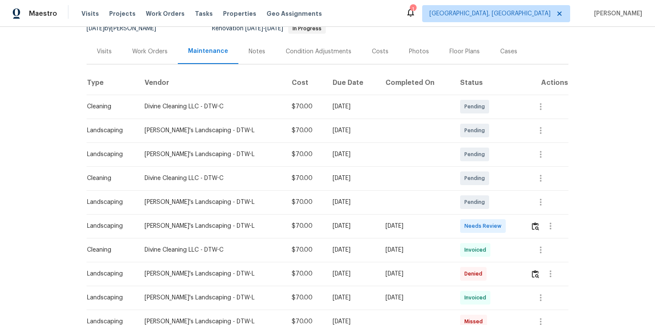
scroll to position [136, 0]
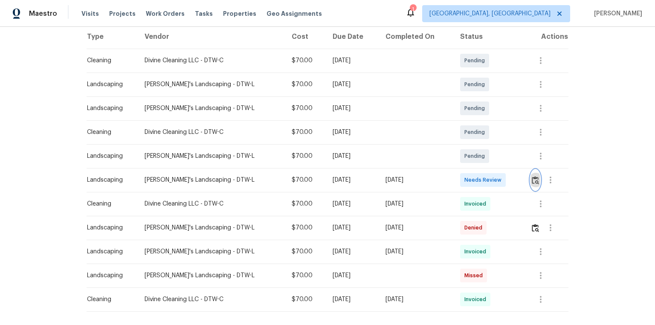
click at [534, 177] on img "button" at bounding box center [535, 180] width 7 height 8
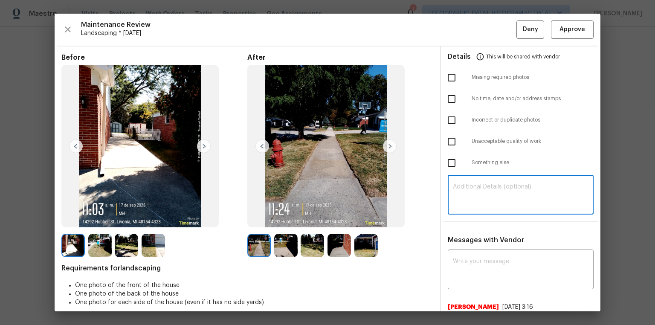
click at [484, 194] on textarea at bounding box center [521, 196] width 136 height 24
paste textarea "Maintenance Audit Team: Hello! Unfortunately, this landscaping visit completed …"
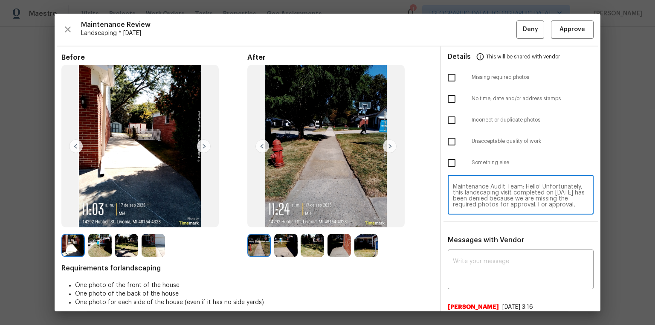
scroll to position [77, 0]
type textarea "Maintenance Audit Team: Hello! Unfortunately, this landscaping visit completed …"
click at [483, 261] on textarea at bounding box center [521, 270] width 136 height 24
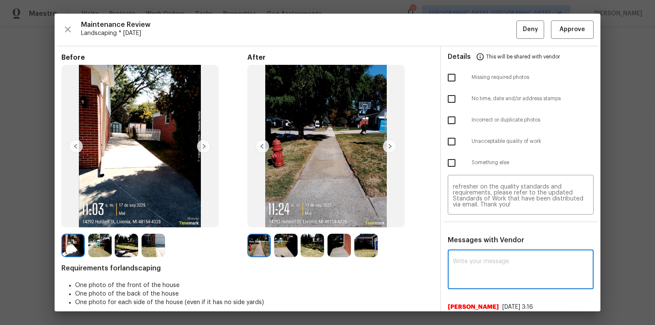
paste textarea "Maintenance Audit Team: Hello! Unfortunately, this landscaping visit completed …"
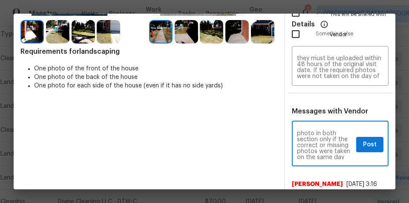
scroll to position [149, 0]
type textarea "Maintenance Audit Team: Hello! Unfortunately, this landscaping visit completed …"
click at [292, 72] on div "Maintenance Audit Team: Hello! Unfortunately, this landscaping visit completed …" at bounding box center [340, 67] width 97 height 38
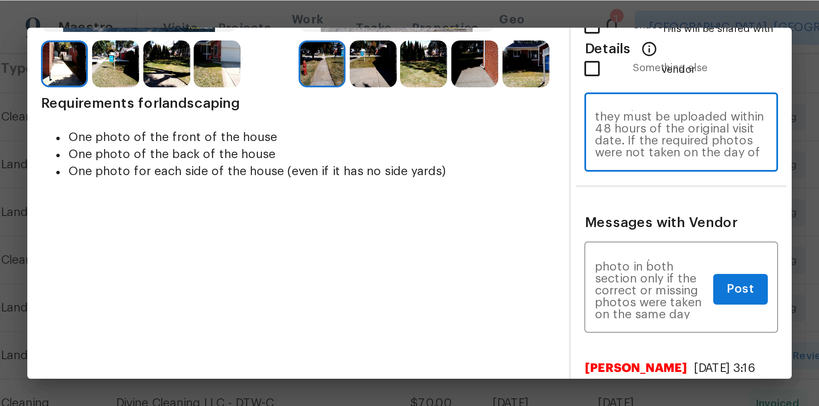
scroll to position [137, 0]
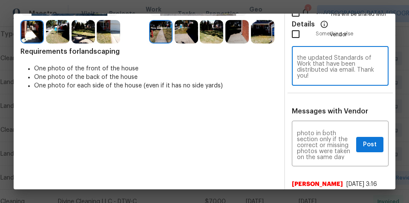
click at [233, 77] on li "One photo of the back of the house" at bounding box center [155, 77] width 243 height 9
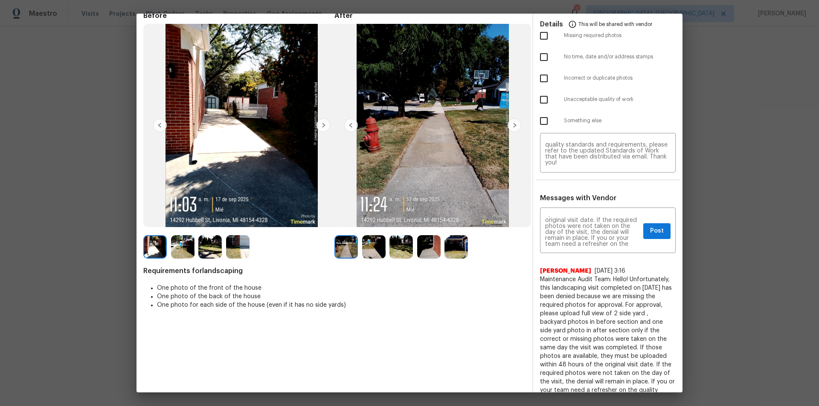
scroll to position [0, 0]
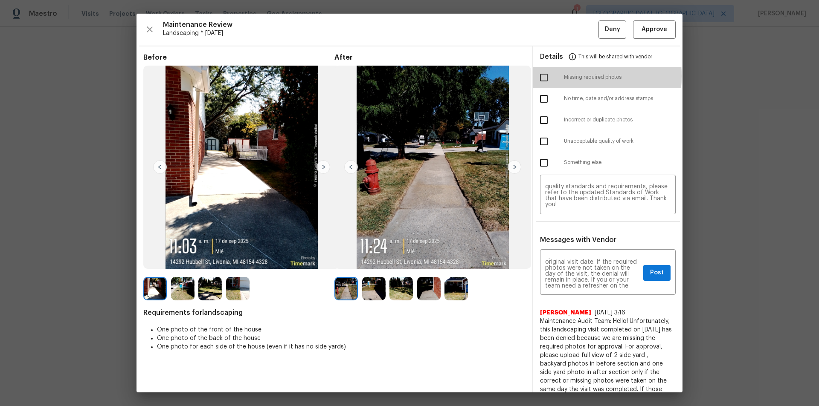
drag, startPoint x: 542, startPoint y: 76, endPoint x: 632, endPoint y: 78, distance: 90.0
click at [542, 76] on input "checkbox" at bounding box center [544, 78] width 18 height 18
checkbox input "true"
click at [655, 278] on button "Post" at bounding box center [656, 273] width 27 height 16
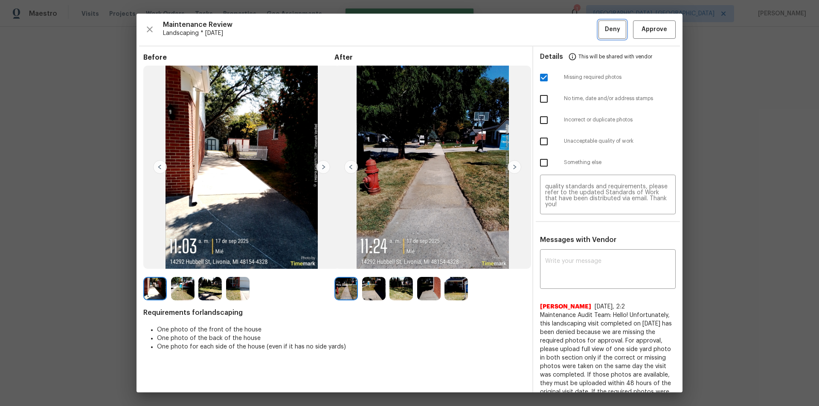
drag, startPoint x: 606, startPoint y: 32, endPoint x: 606, endPoint y: 55, distance: 23.0
click at [606, 32] on span "Deny" at bounding box center [612, 29] width 15 height 11
